Goal: Task Accomplishment & Management: Use online tool/utility

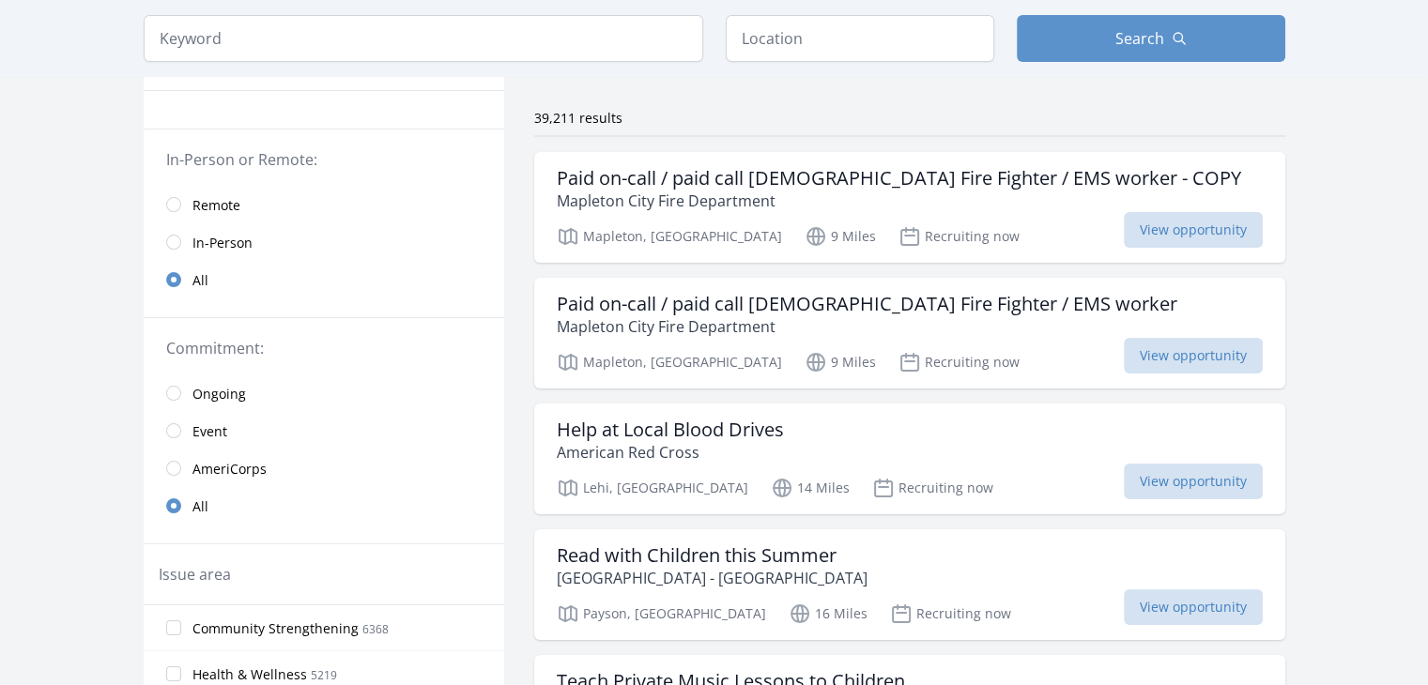
scroll to position [127, 0]
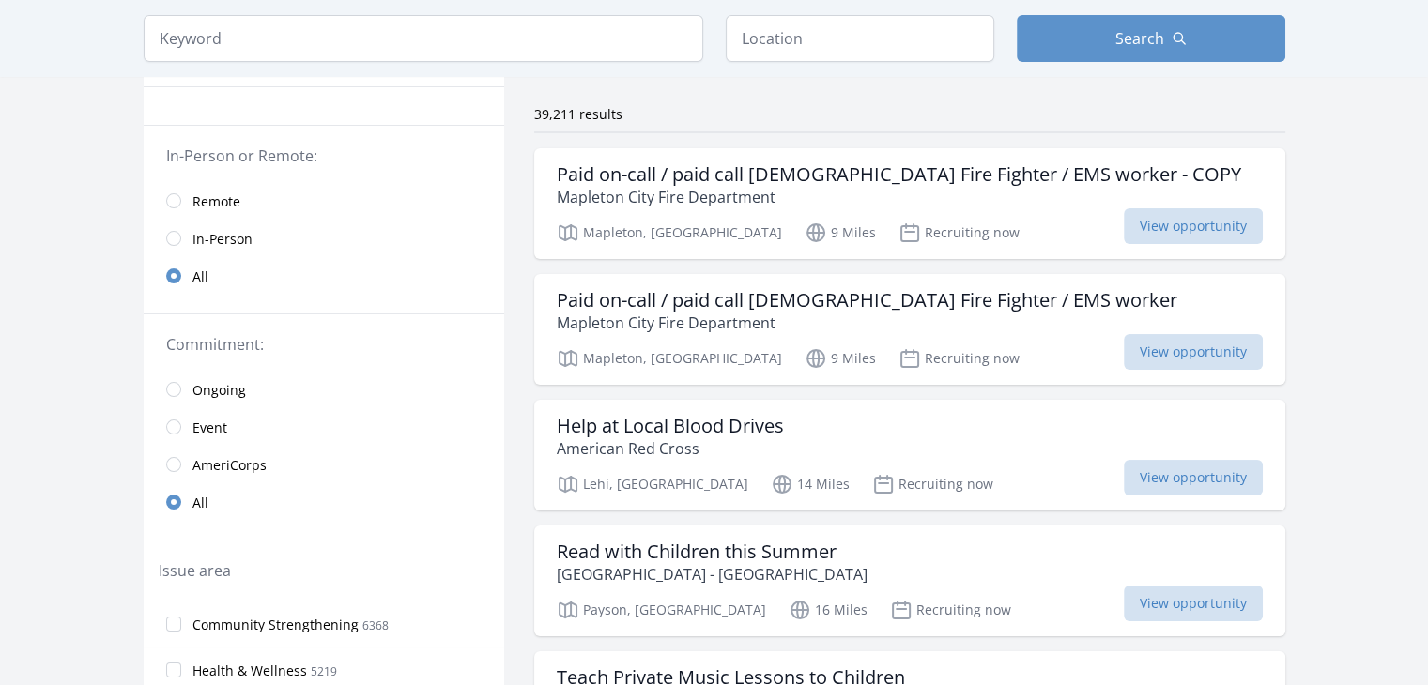
click at [193, 198] on span "Remote" at bounding box center [217, 202] width 48 height 19
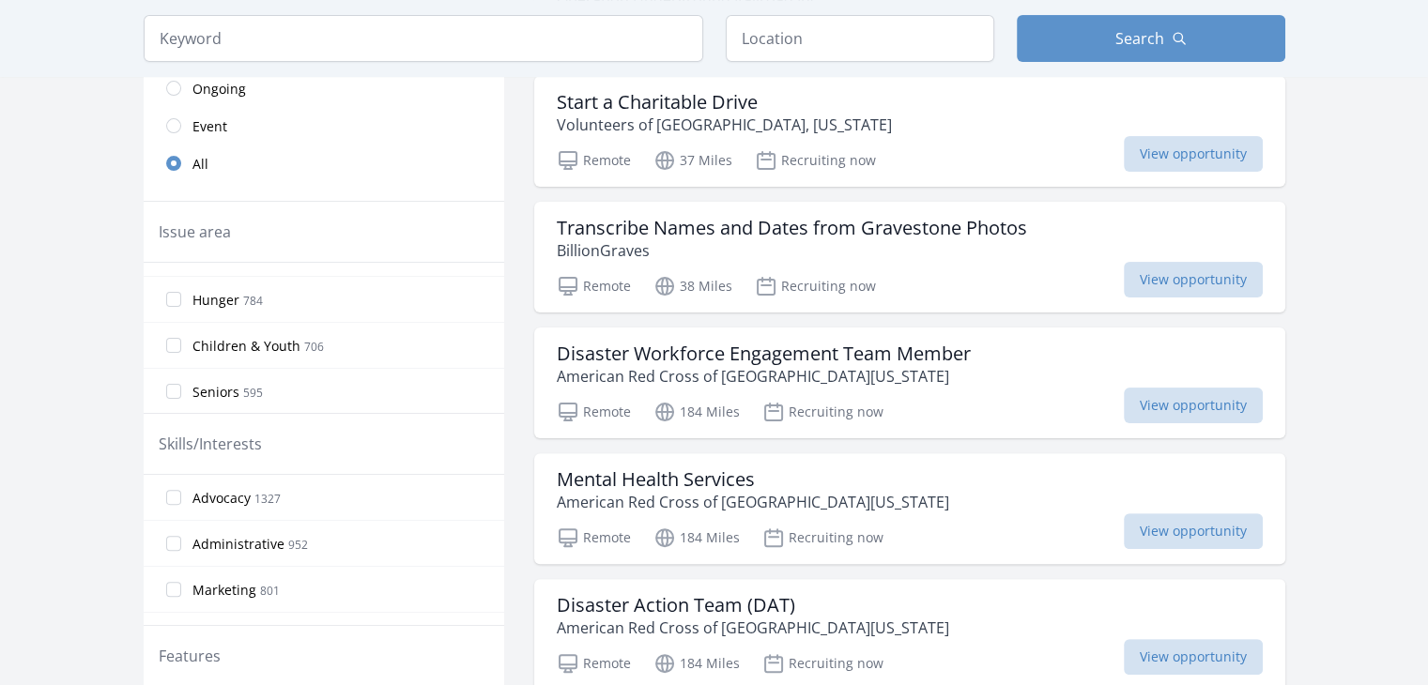
scroll to position [127, 0]
click at [167, 343] on input "Children & Youth 706" at bounding box center [173, 342] width 15 height 15
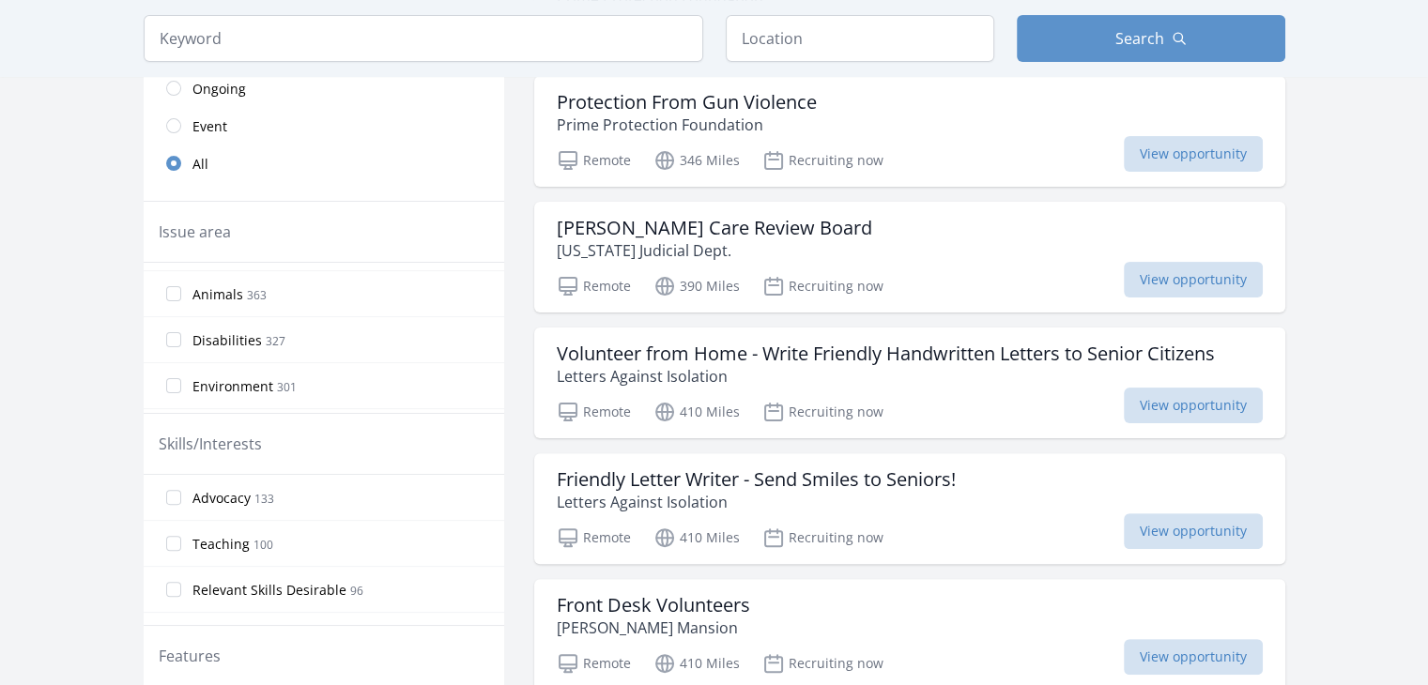
scroll to position [412, 0]
click at [173, 335] on input "Disabilities 327" at bounding box center [173, 333] width 15 height 15
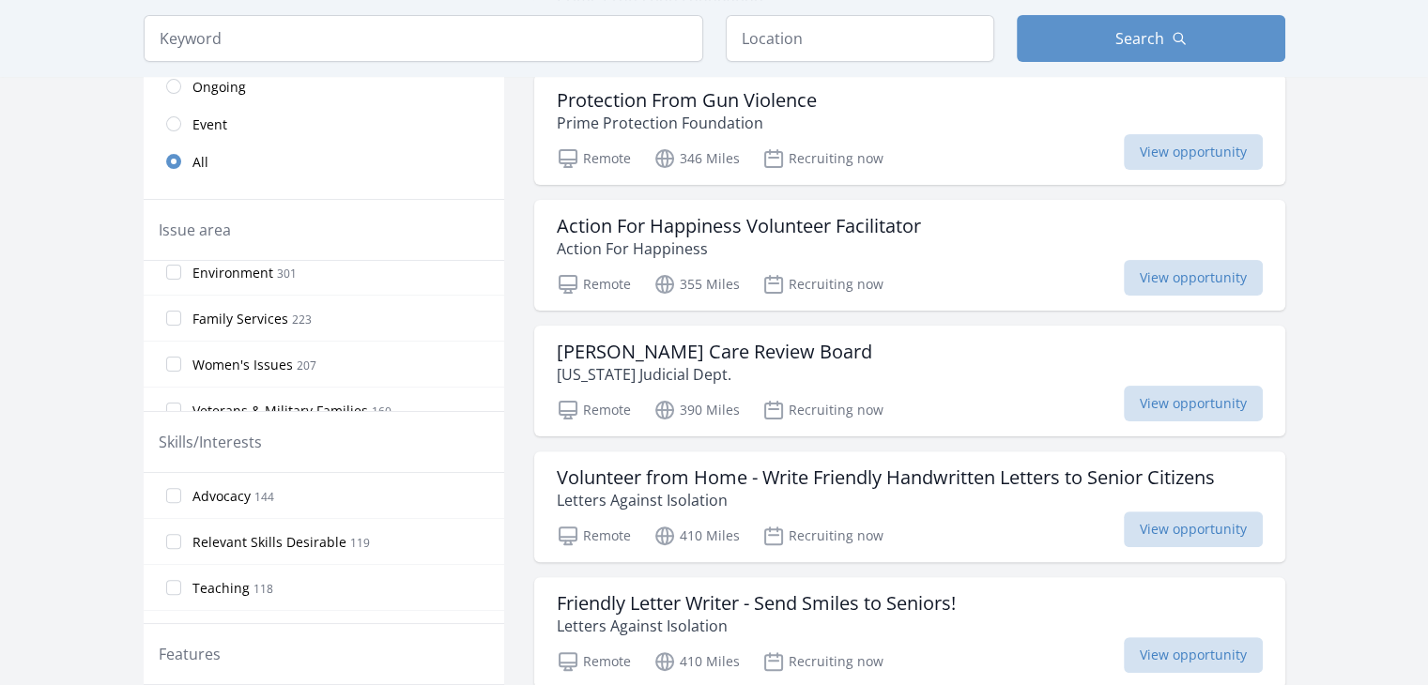
scroll to position [518, 0]
click at [173, 320] on input "Family Services 223" at bounding box center [173, 317] width 15 height 15
click at [185, 323] on label "Women's Issues 207" at bounding box center [324, 332] width 361 height 38
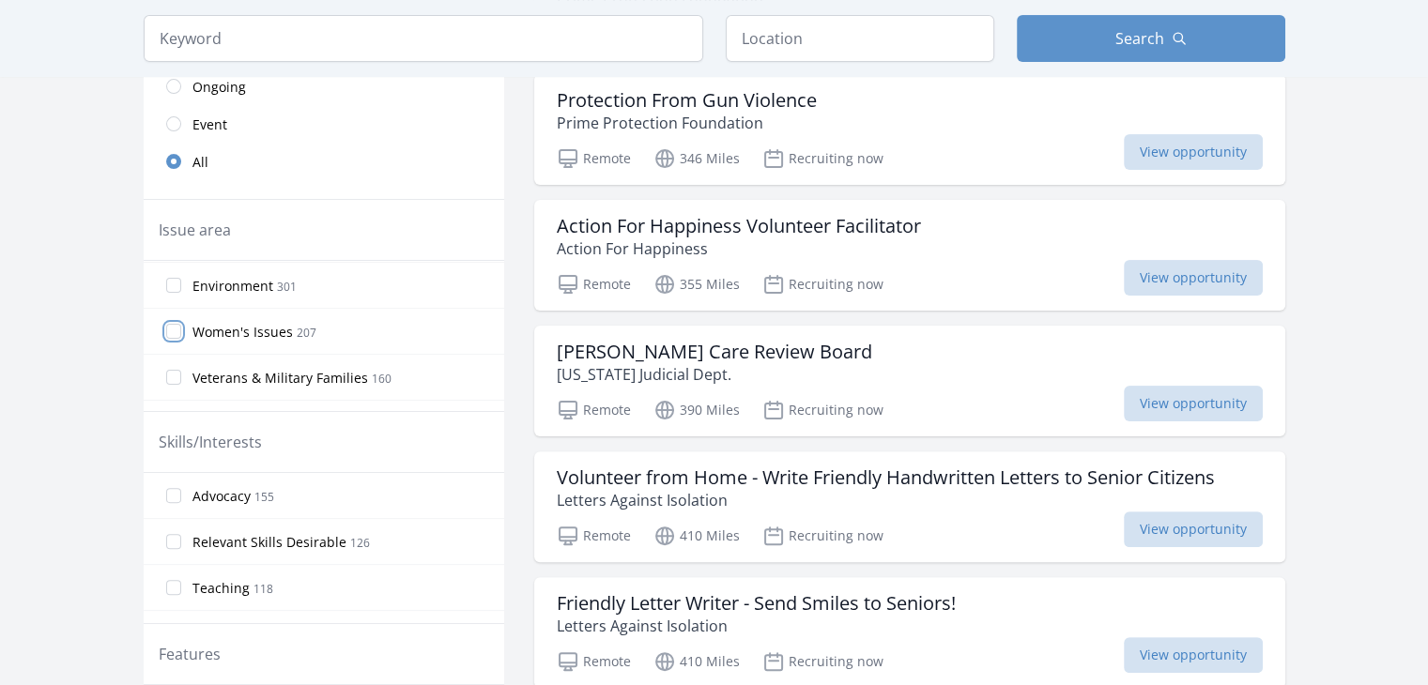
click at [181, 324] on input "Women's Issues 207" at bounding box center [173, 331] width 15 height 15
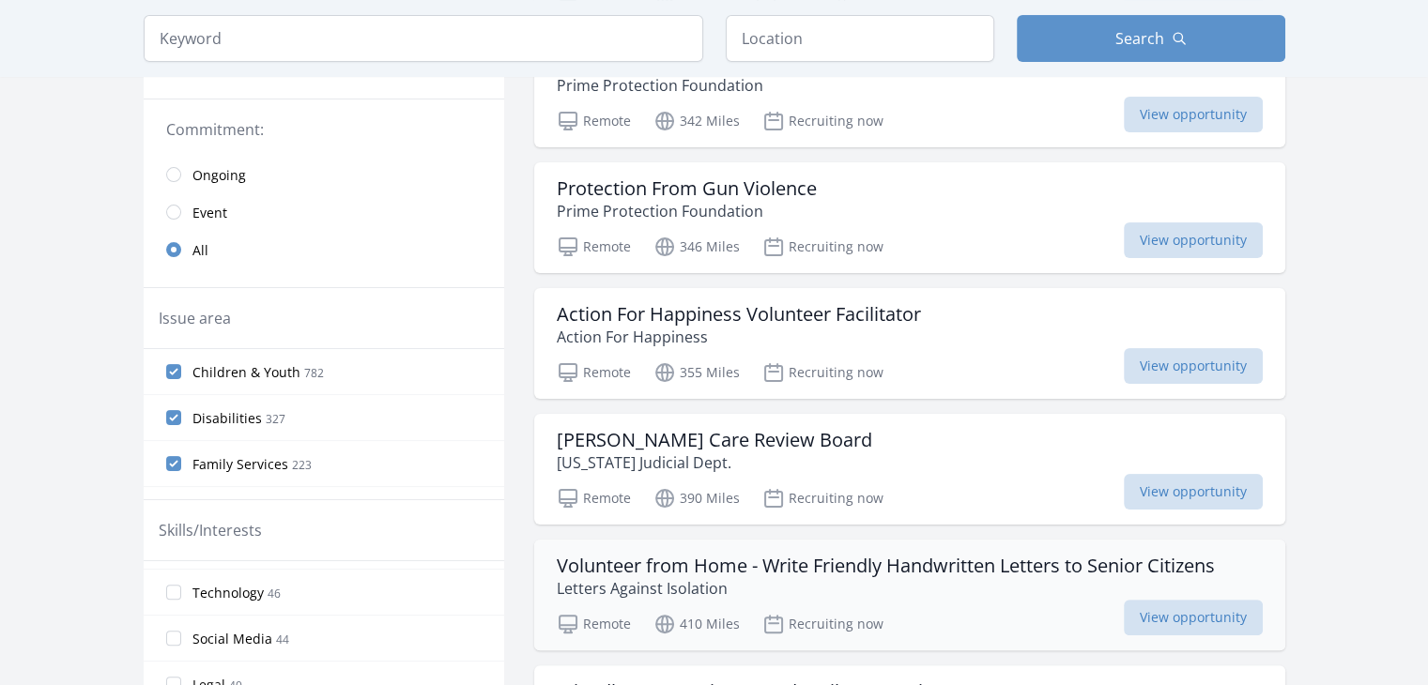
scroll to position [0, 0]
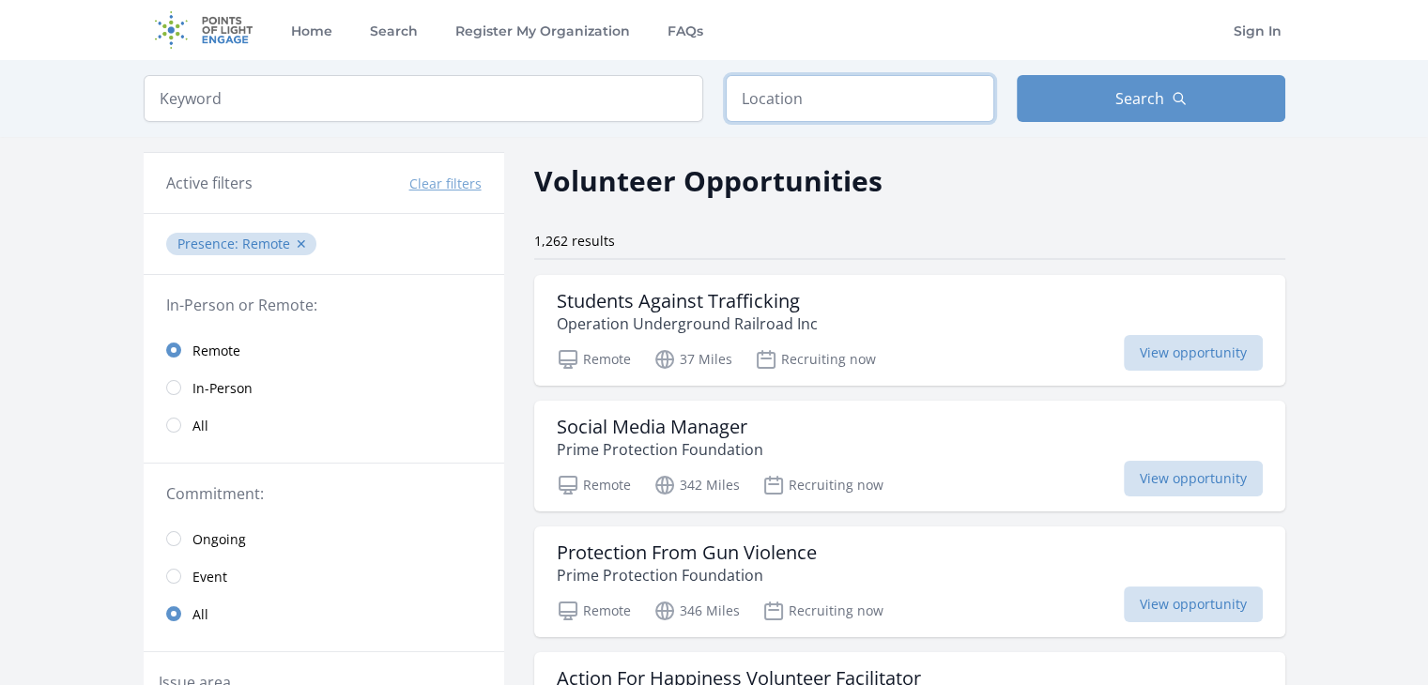
click at [896, 97] on input "text" at bounding box center [860, 98] width 269 height 47
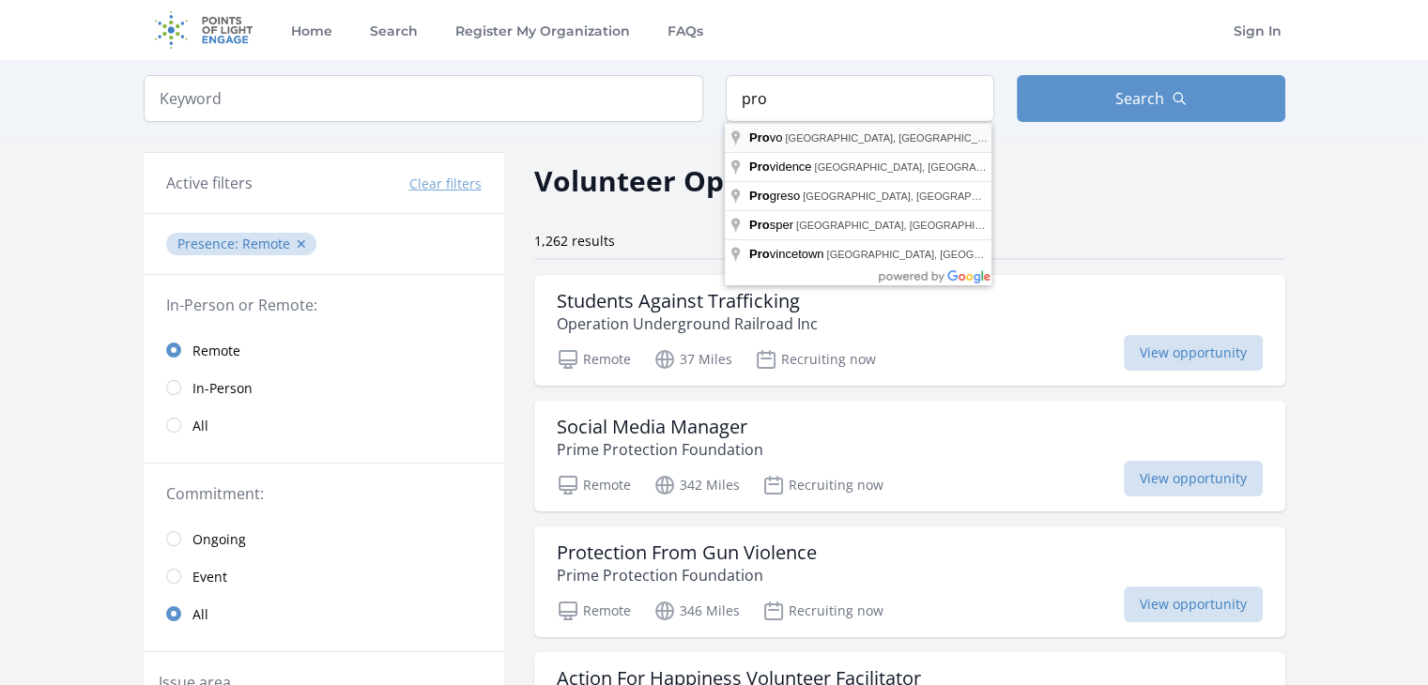
type input "Provo, UT, USA"
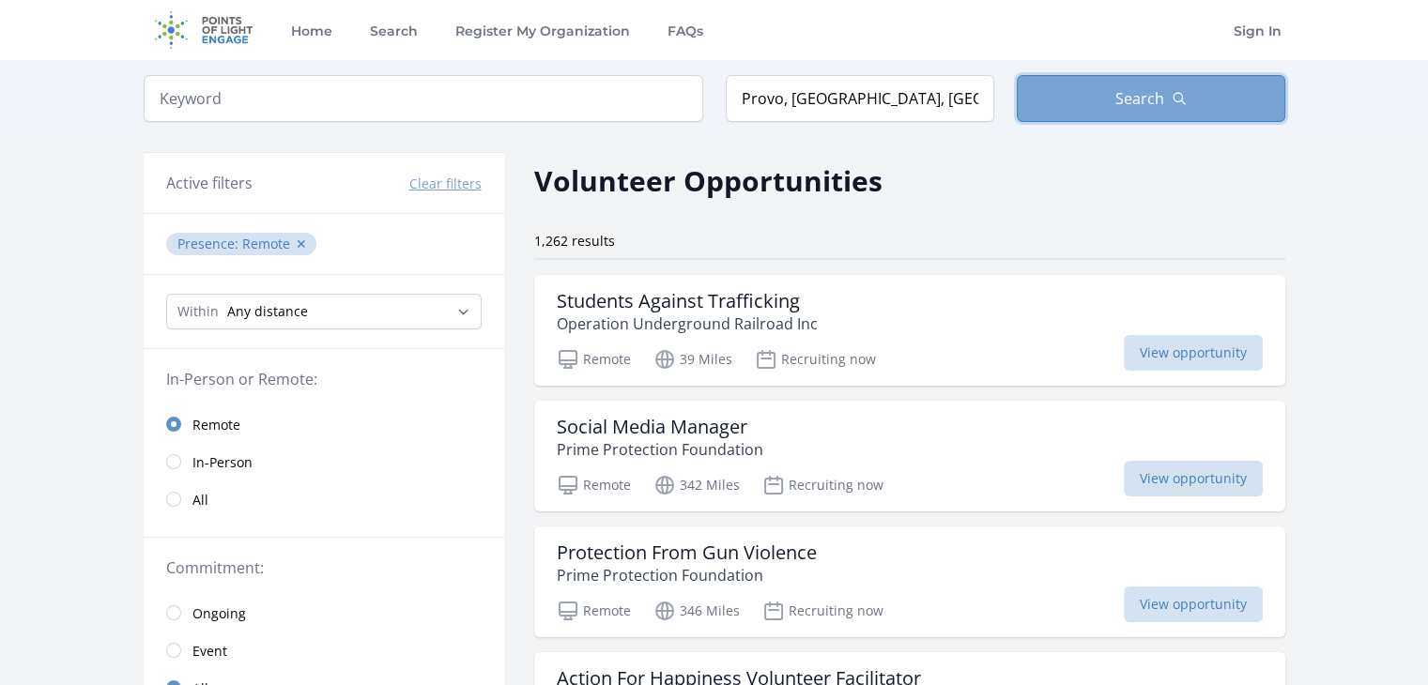
click at [1112, 107] on button "Search" at bounding box center [1151, 98] width 269 height 47
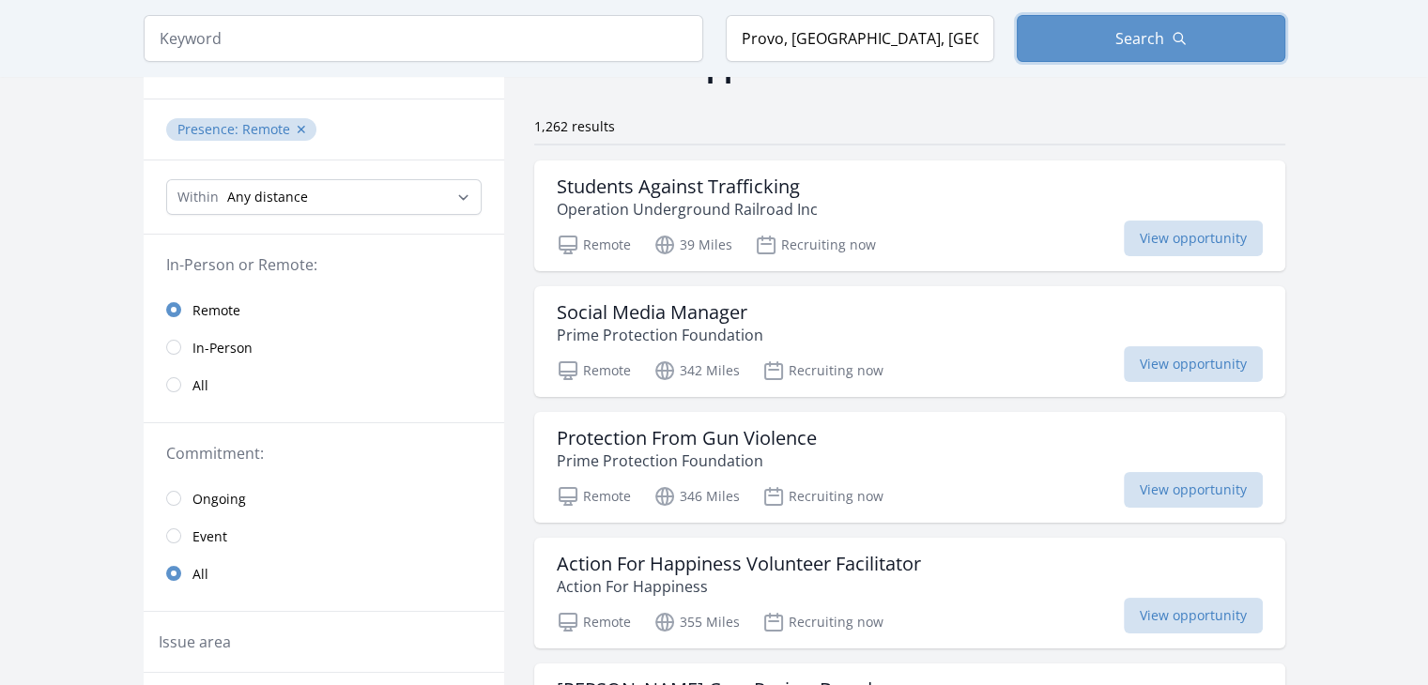
scroll to position [124, 0]
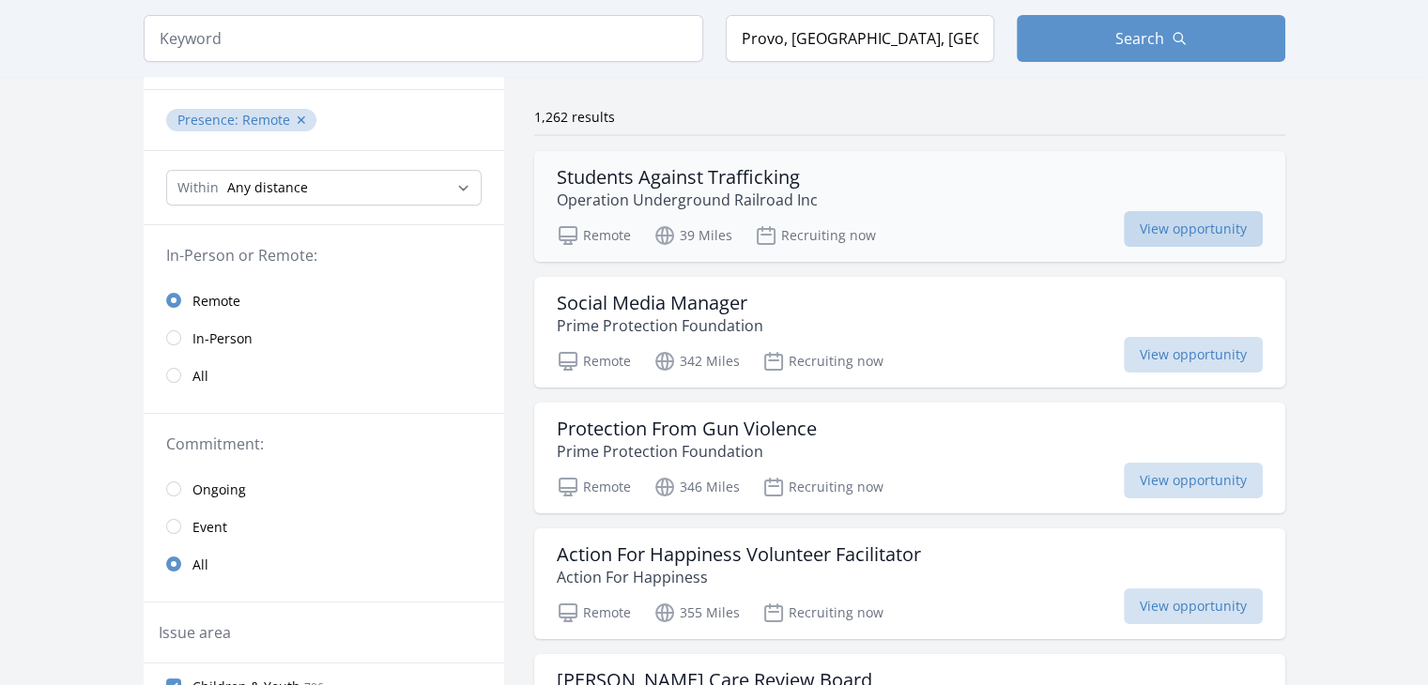
click at [1157, 226] on span "View opportunity" at bounding box center [1193, 229] width 139 height 36
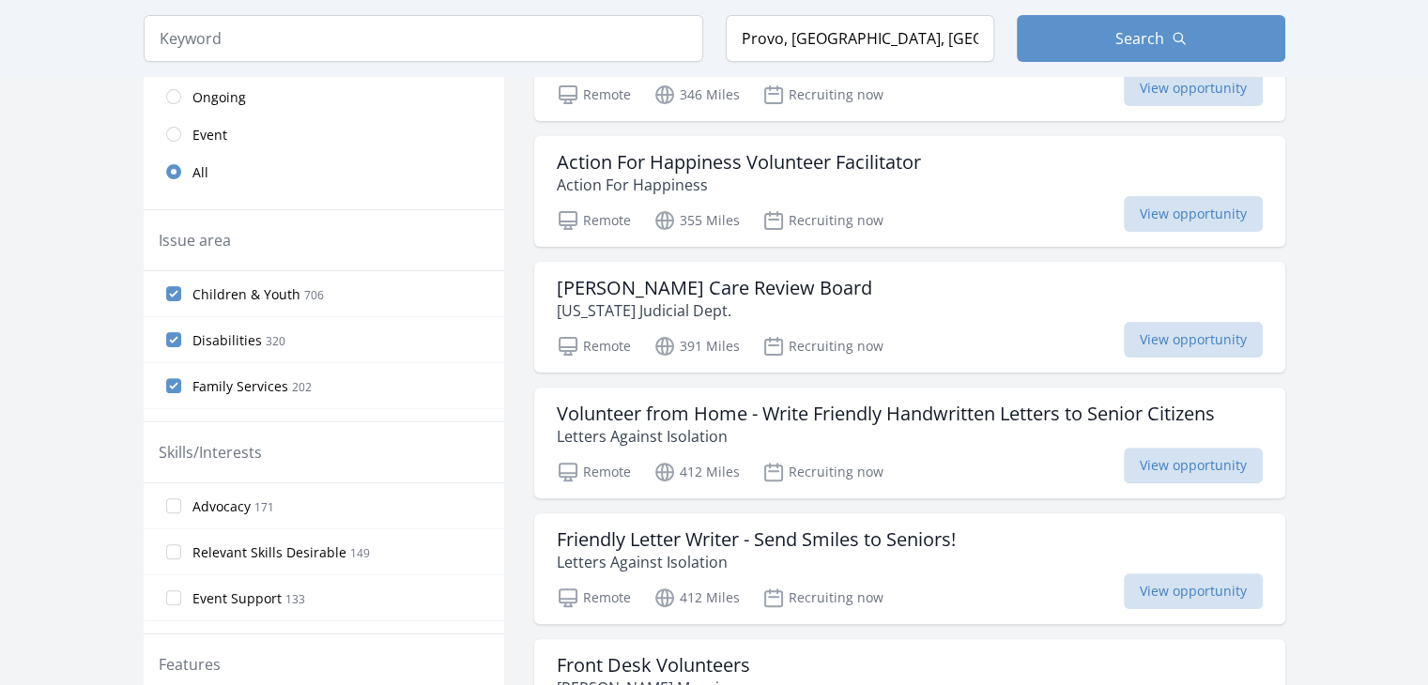
scroll to position [525, 0]
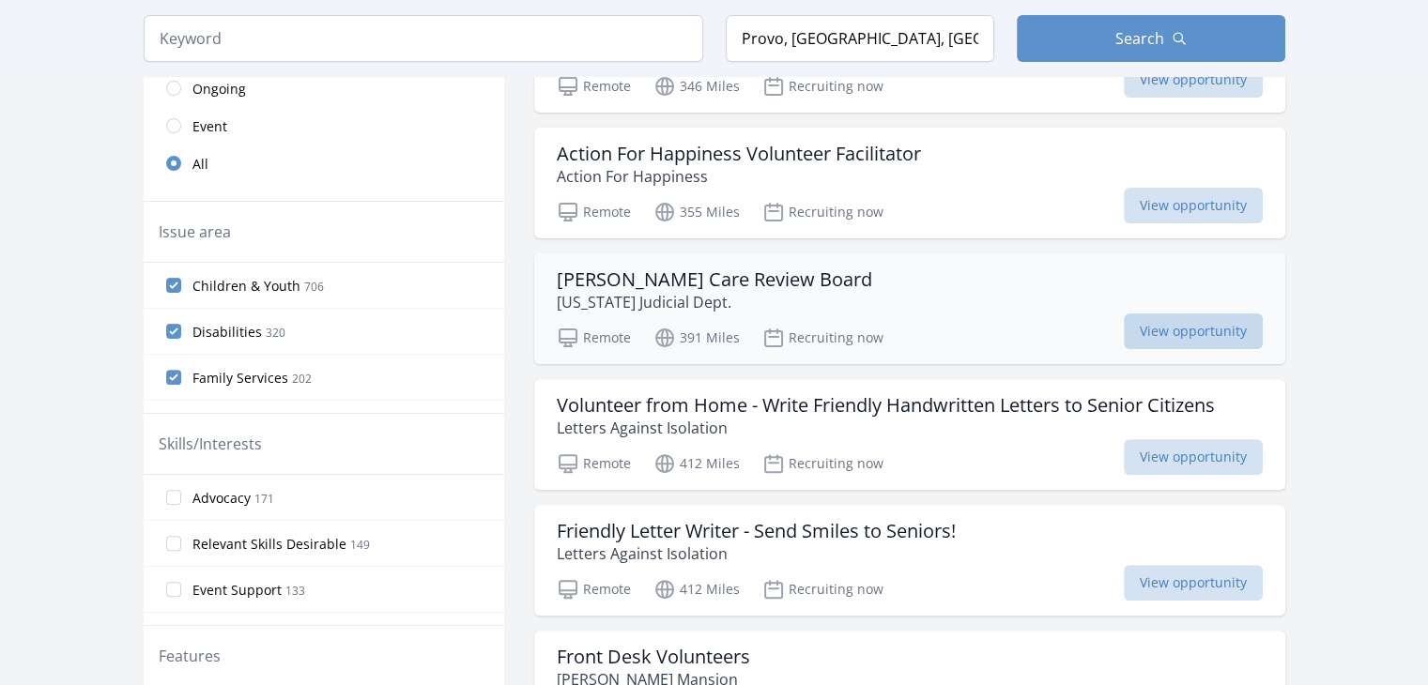
click at [1188, 332] on span "View opportunity" at bounding box center [1193, 332] width 139 height 36
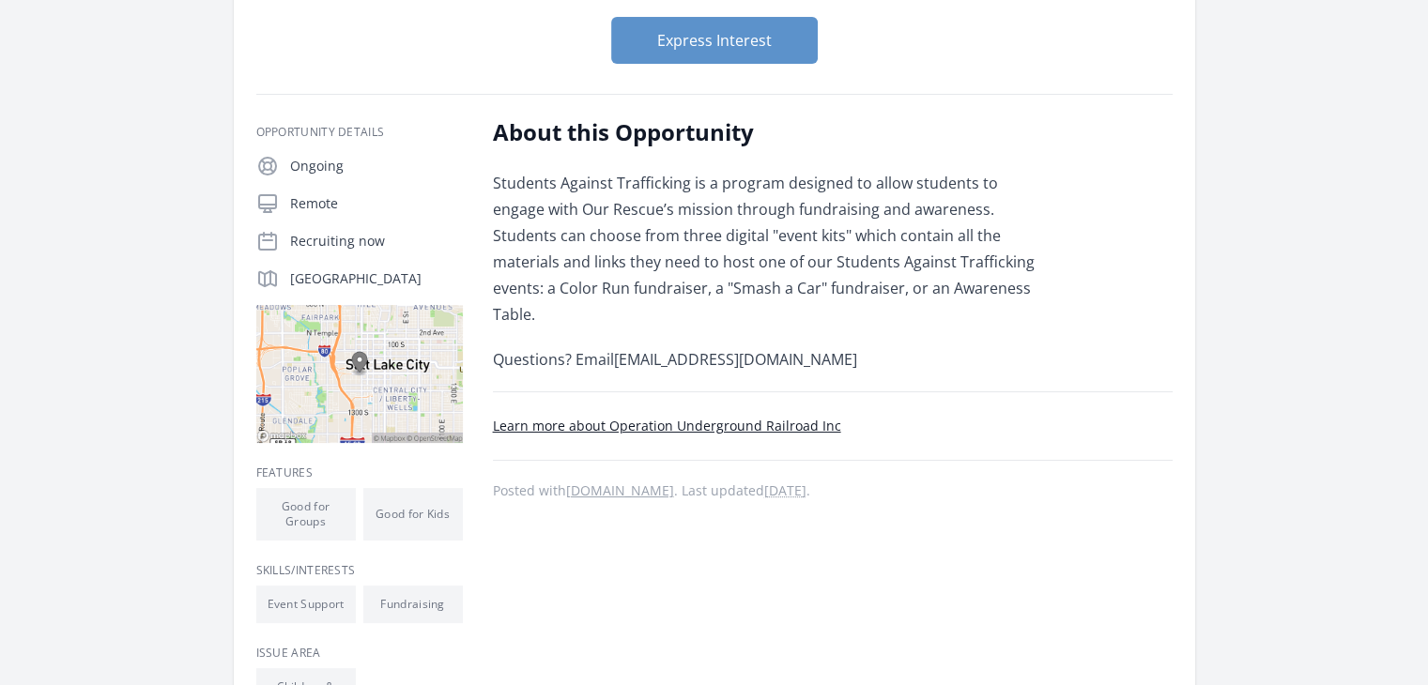
scroll to position [229, 0]
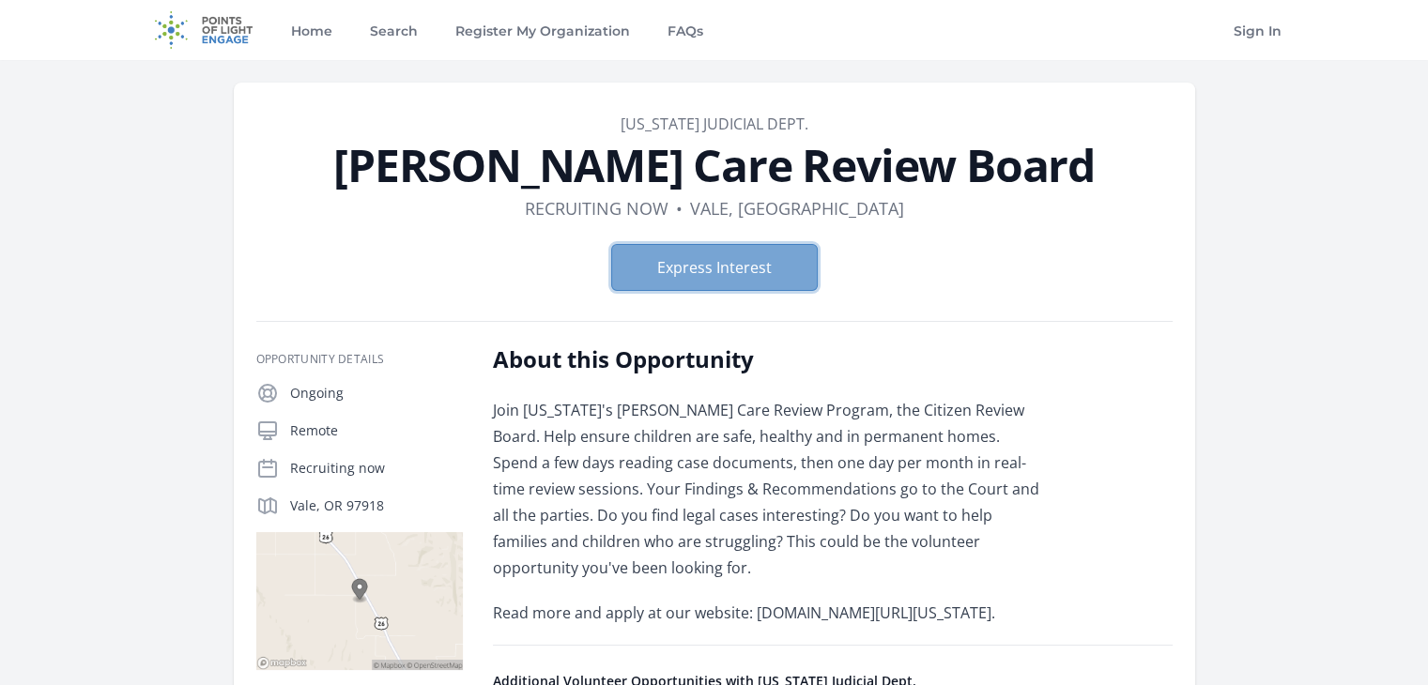
click at [741, 257] on button "Express Interest" at bounding box center [714, 267] width 207 height 47
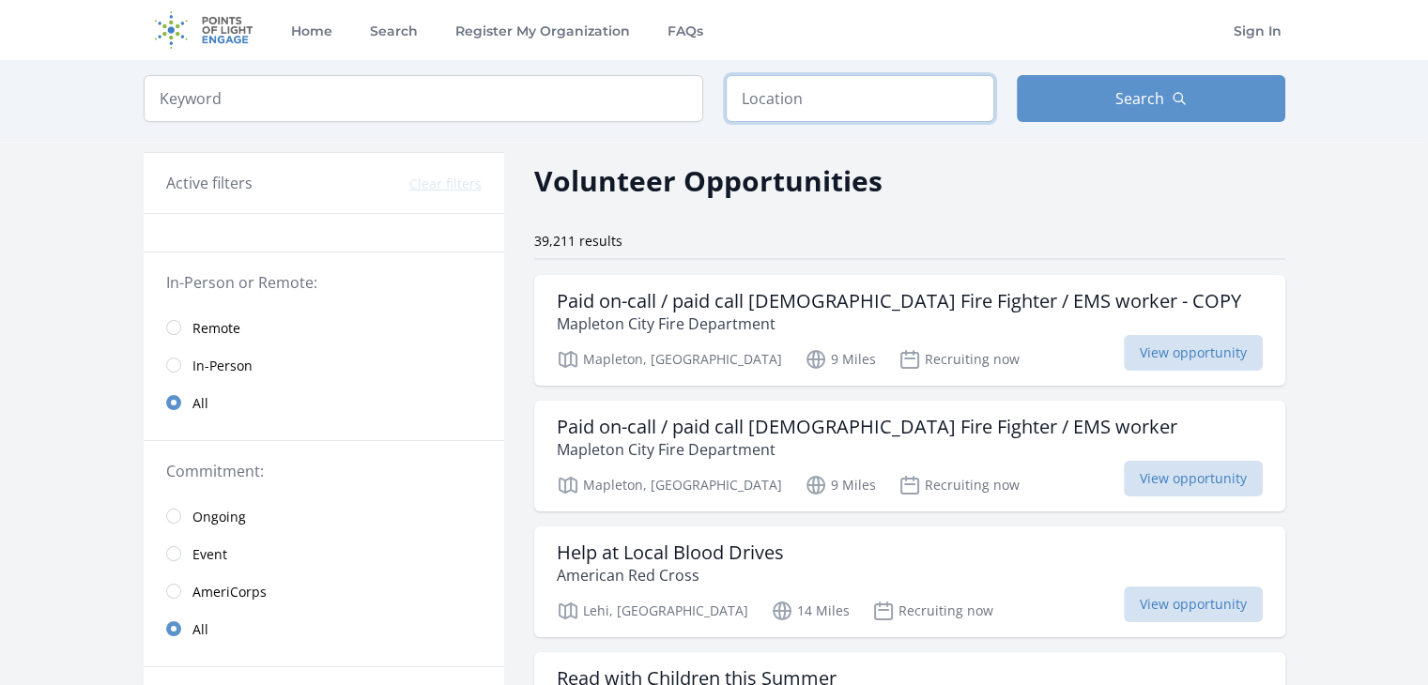
click at [856, 106] on input "text" at bounding box center [860, 98] width 269 height 47
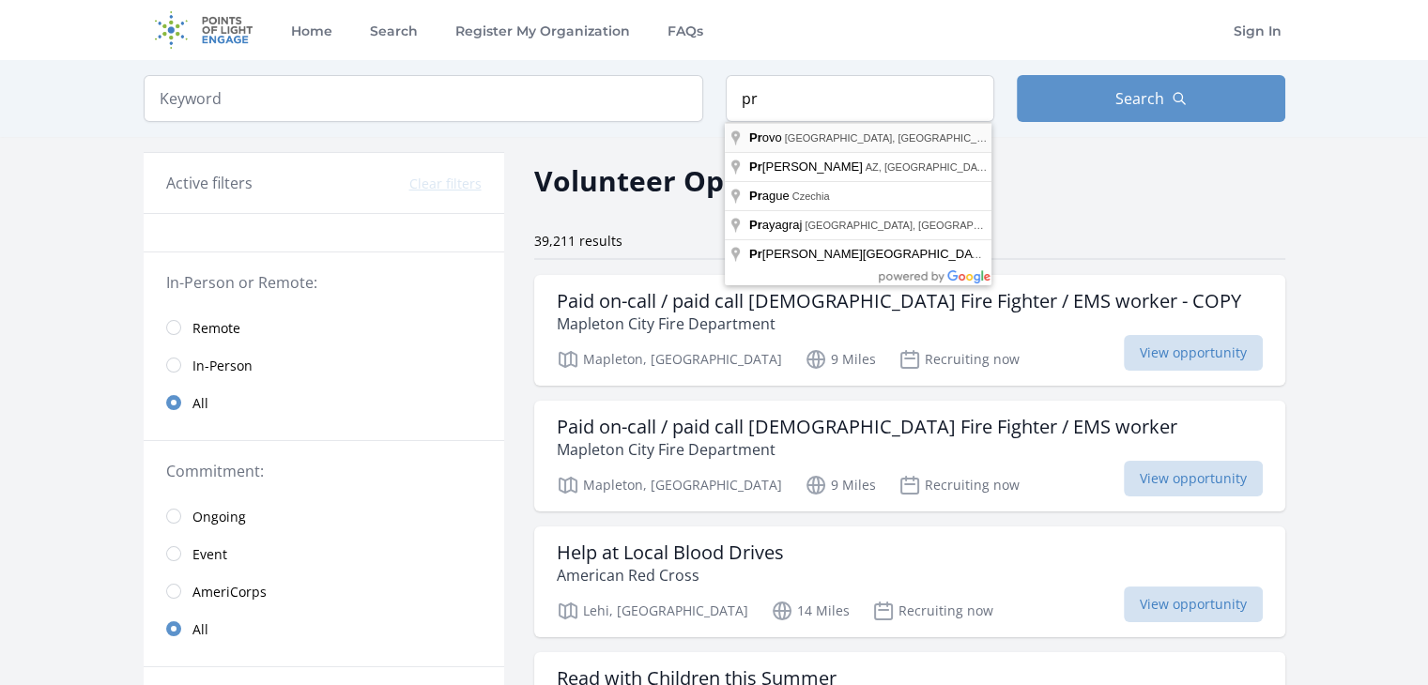
type input "Provo, UT, USA"
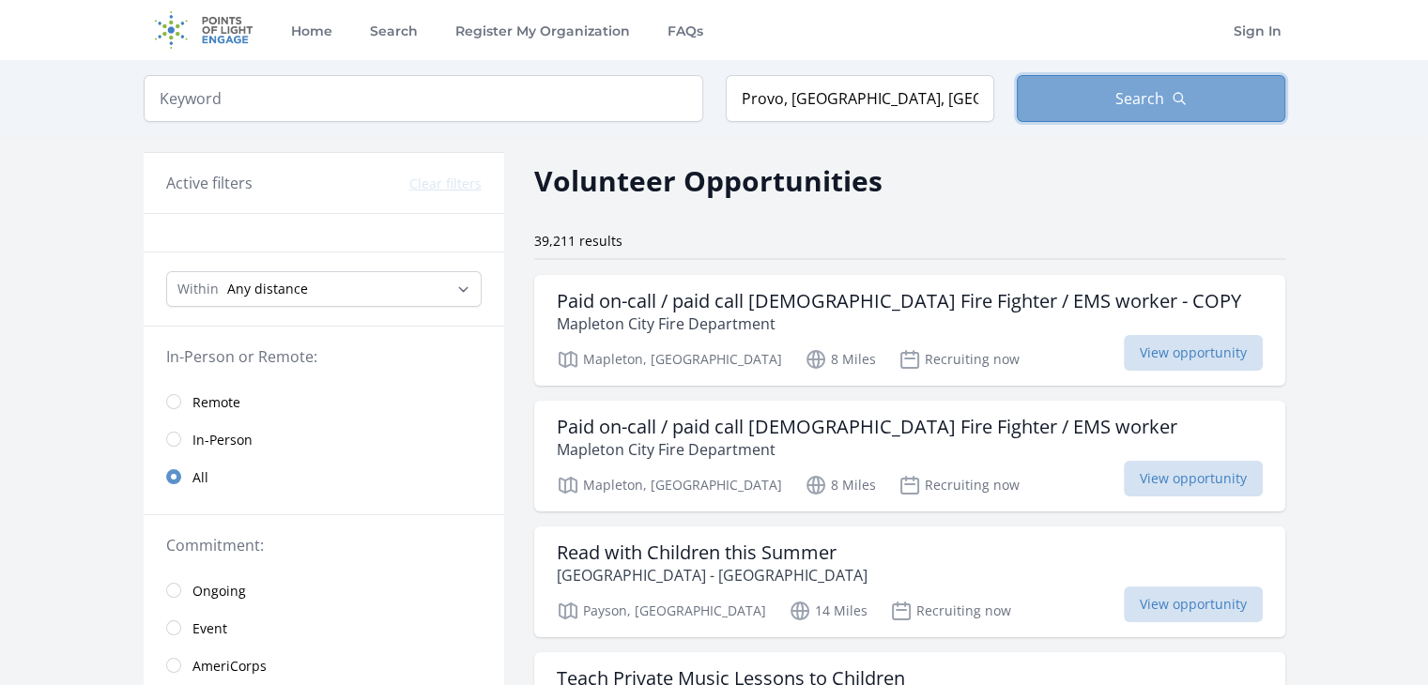
click at [1184, 97] on icon "button" at bounding box center [1179, 98] width 15 height 15
click at [199, 393] on span "Remote" at bounding box center [217, 402] width 48 height 19
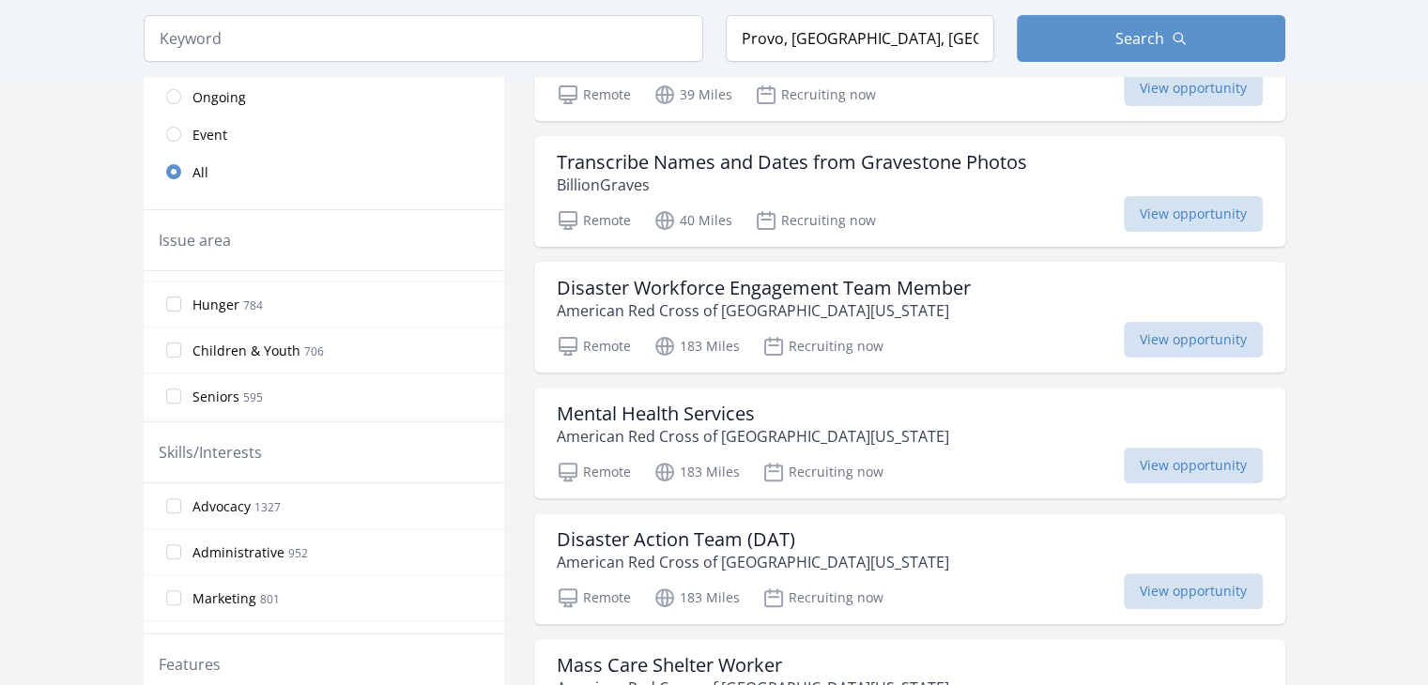
scroll to position [128, 0]
click at [180, 338] on label "Children & Youth 706" at bounding box center [324, 350] width 361 height 38
click at [180, 343] on input "Children & Youth 706" at bounding box center [173, 350] width 15 height 15
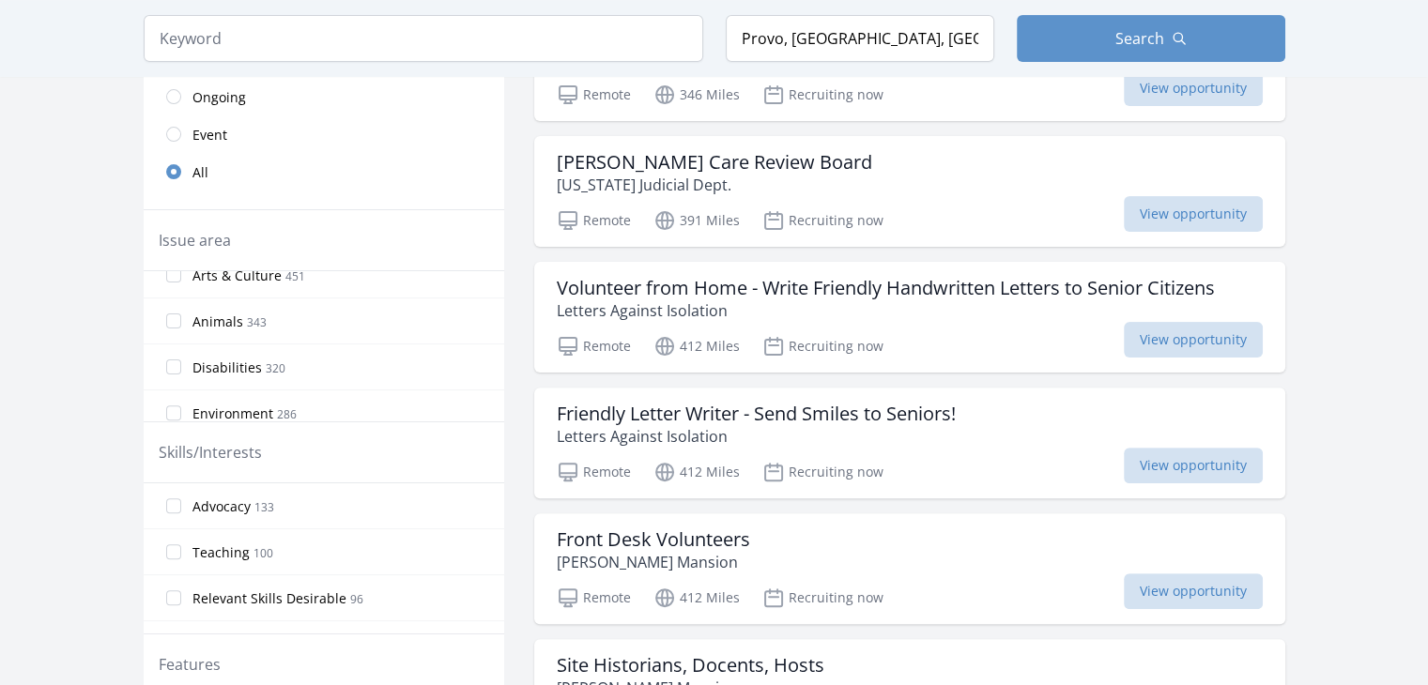
scroll to position [344, 0]
click at [178, 362] on input "Disabilities 320" at bounding box center [173, 364] width 15 height 15
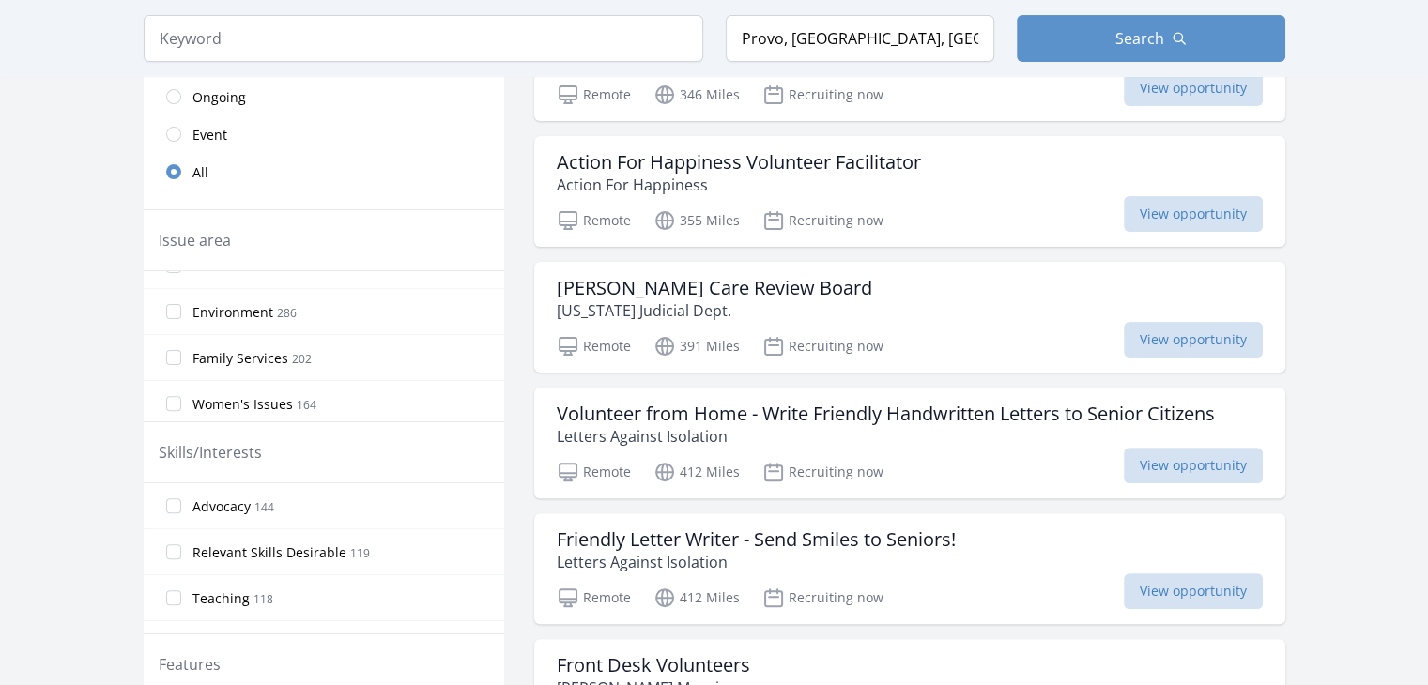
scroll to position [442, 0]
click at [175, 396] on input "Women's Issues 164" at bounding box center [173, 403] width 15 height 15
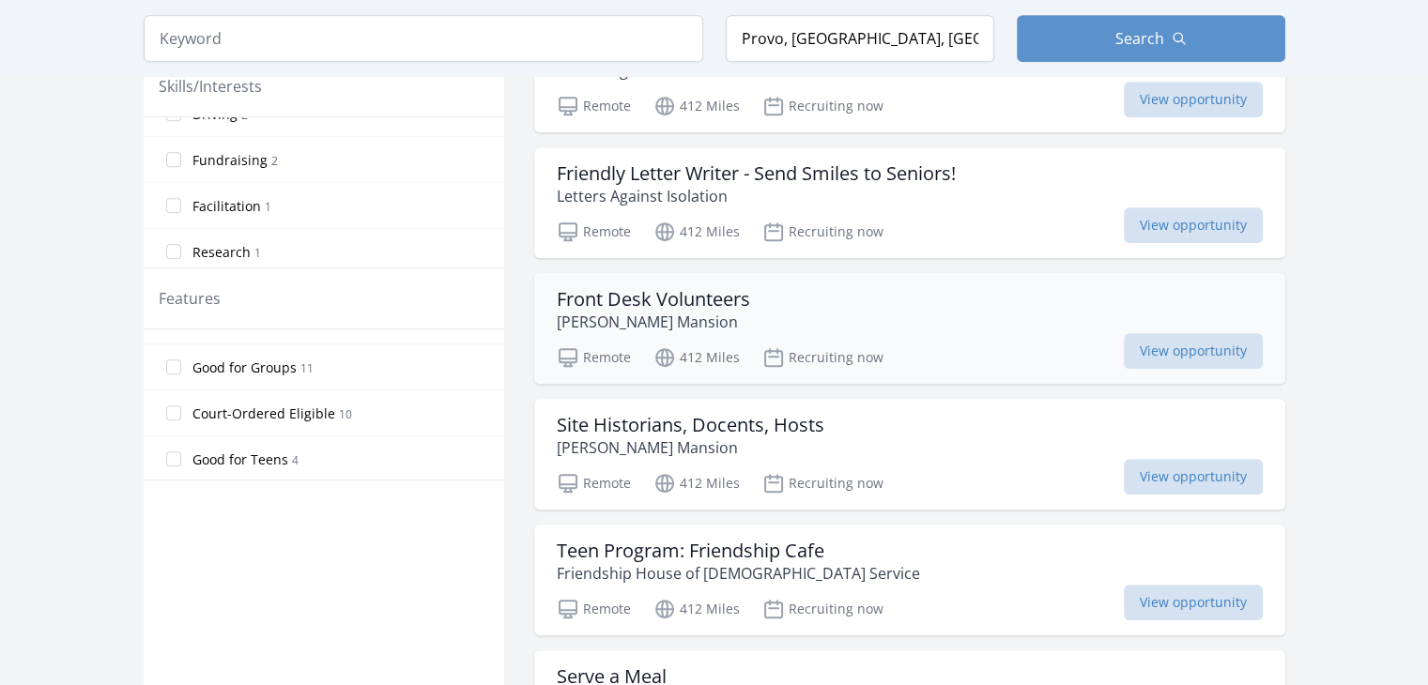
scroll to position [886, 0]
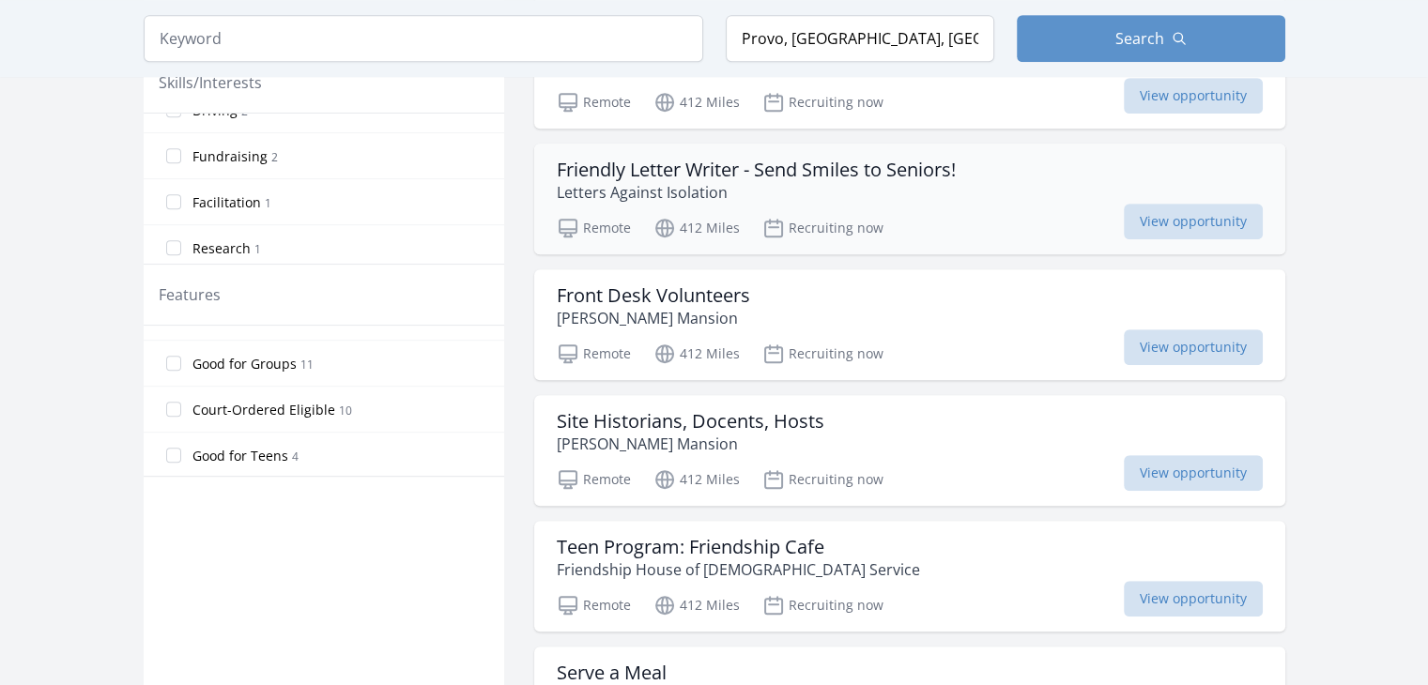
click at [898, 193] on p "Letters Against Isolation" at bounding box center [756, 192] width 399 height 23
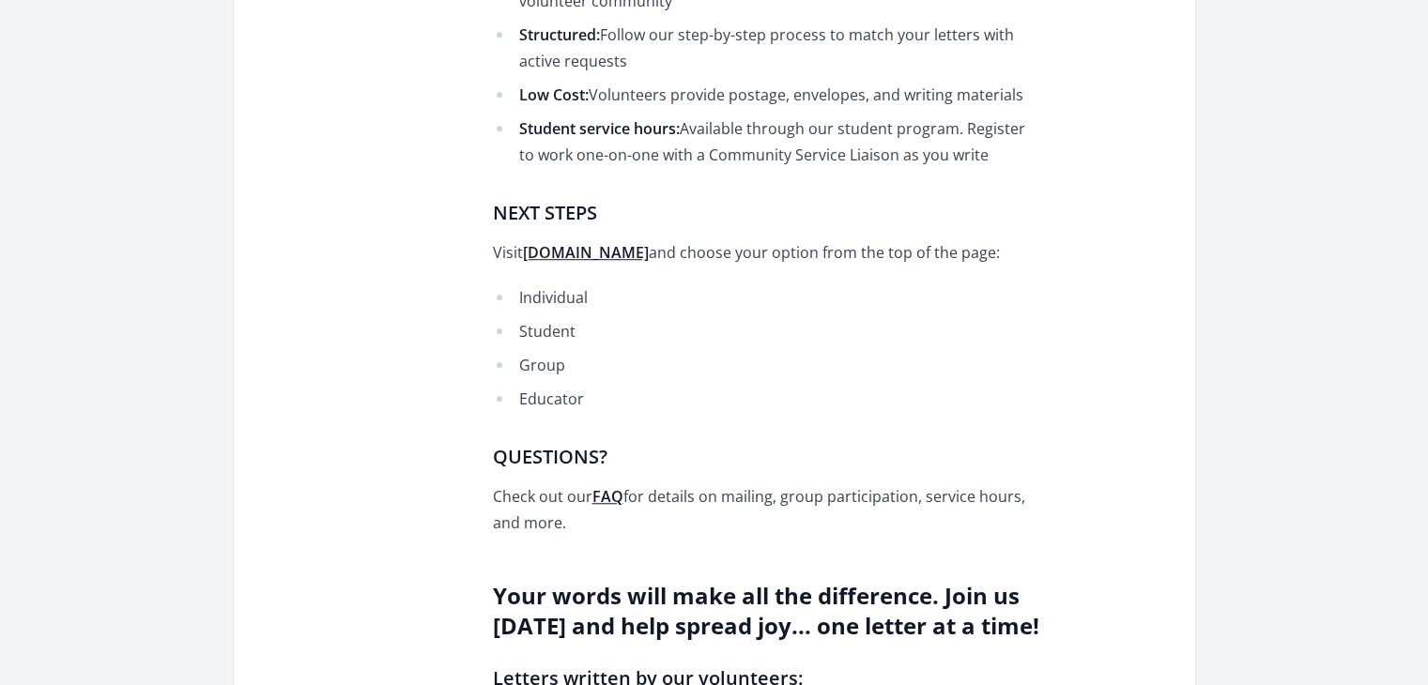
scroll to position [1405, 0]
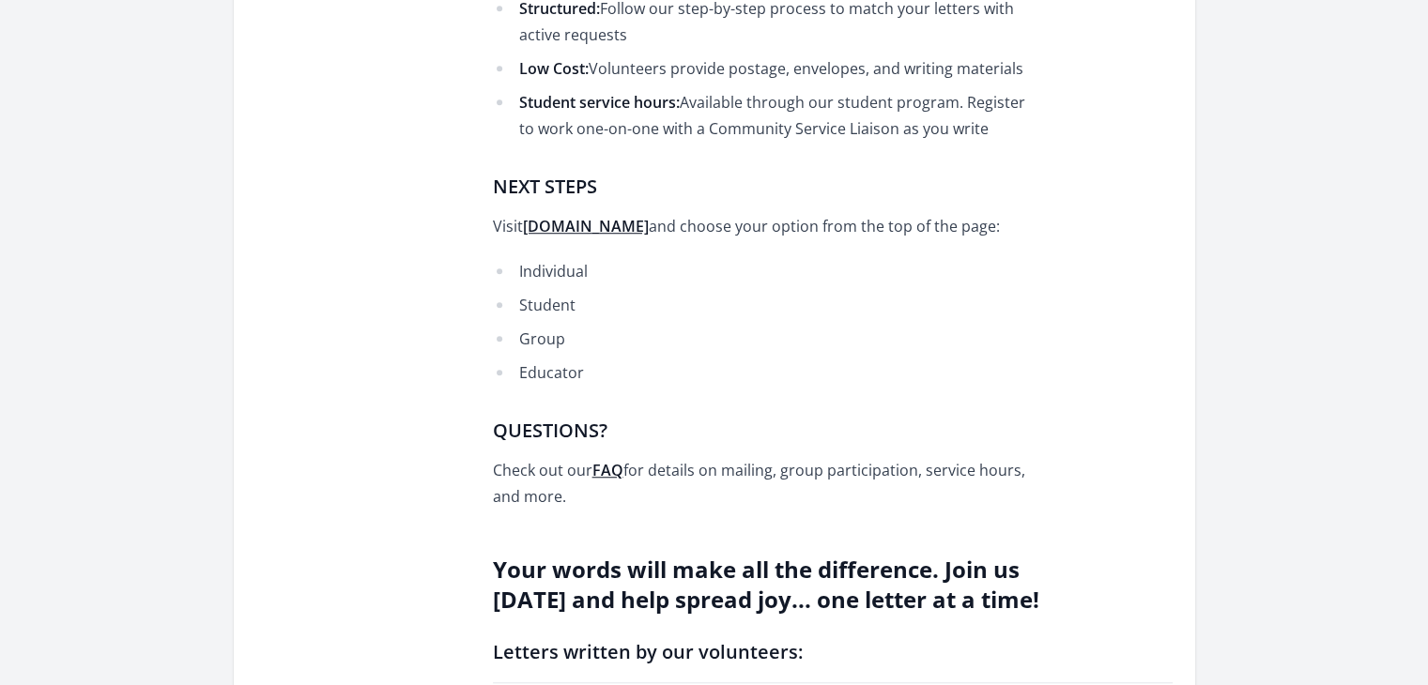
click at [649, 216] on strong "[DOMAIN_NAME]" at bounding box center [586, 226] width 126 height 21
